Goal: Find specific page/section: Find specific page/section

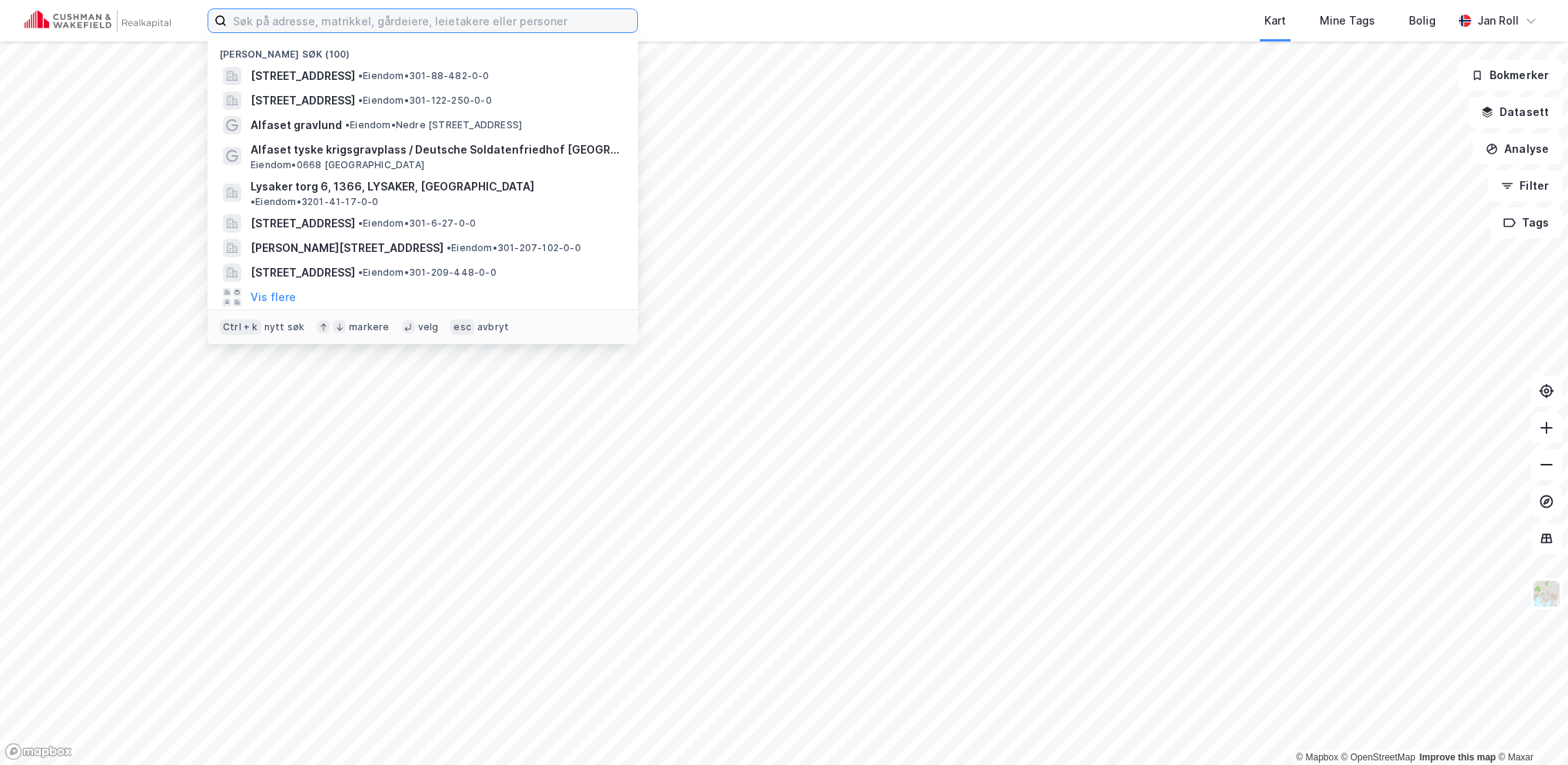
click at [331, 17] on input at bounding box center [432, 20] width 410 height 23
paste input "[STREET_ADDRESS]"
type input "[STREET_ADDRESS]"
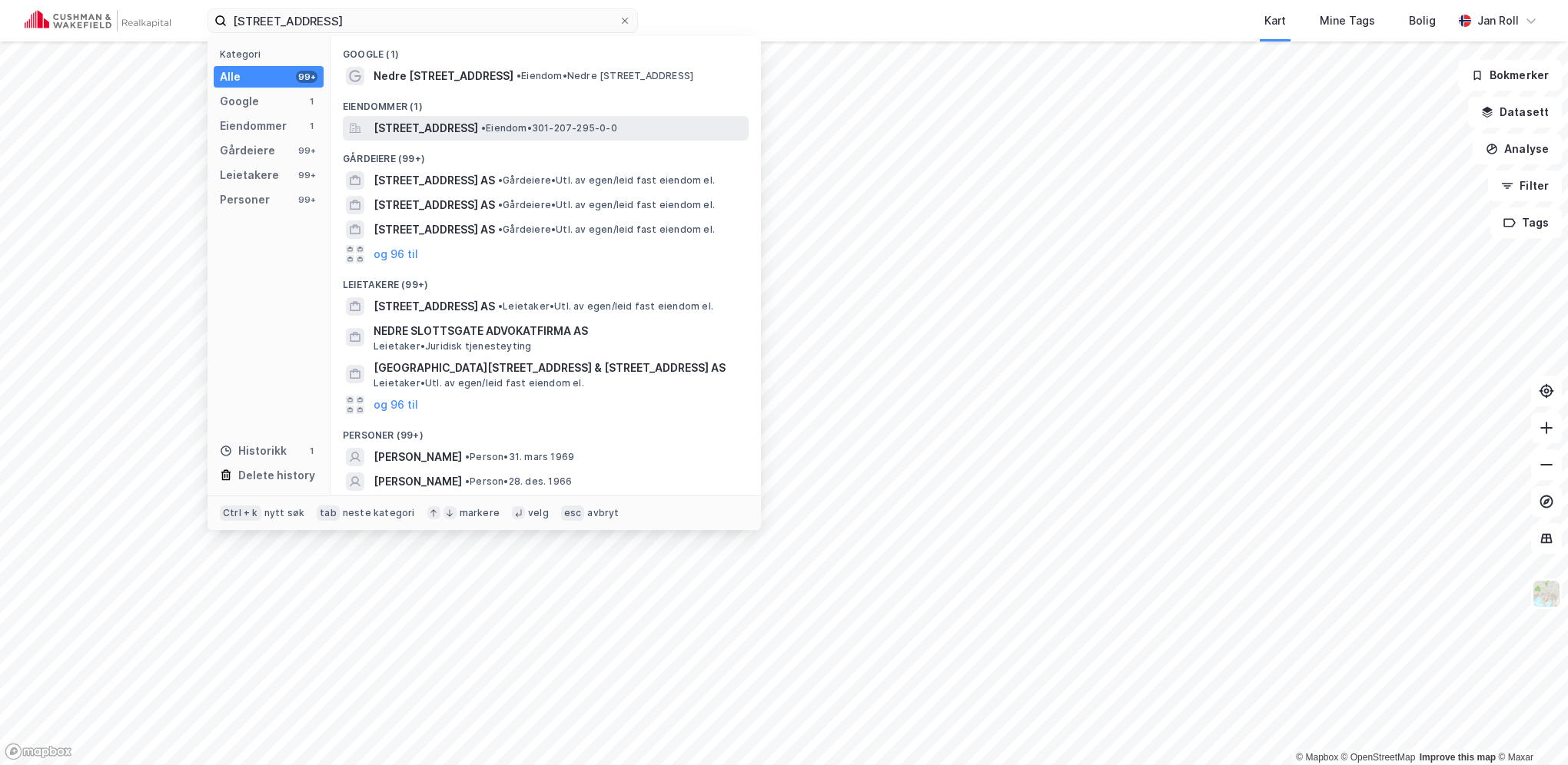
click at [389, 133] on span "[STREET_ADDRESS]" at bounding box center [426, 129] width 105 height 18
